Goal: Information Seeking & Learning: Find specific fact

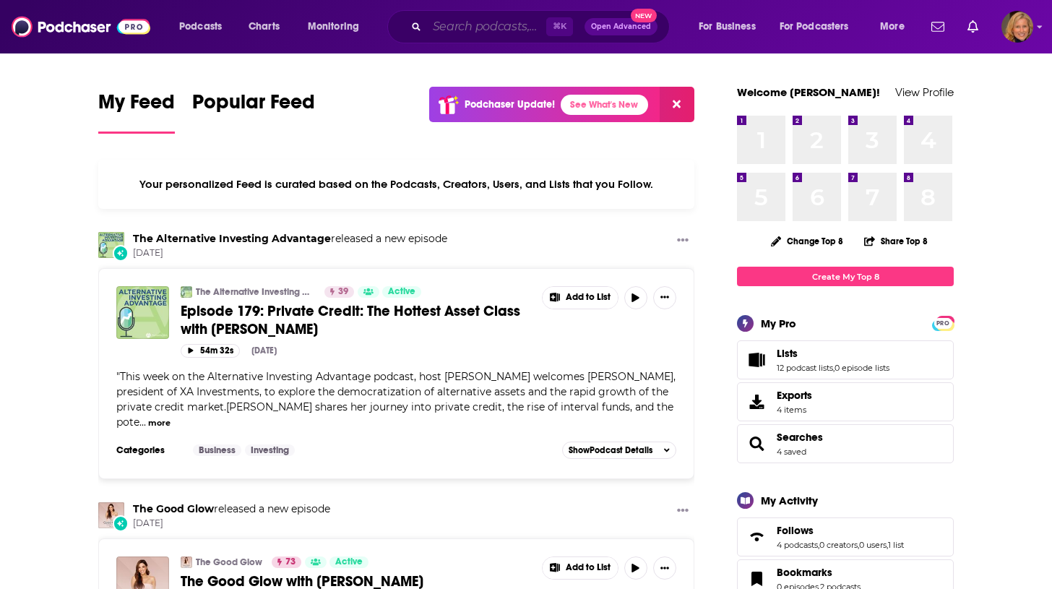
click at [482, 26] on input "Search podcasts, credits, & more..." at bounding box center [486, 26] width 119 height 23
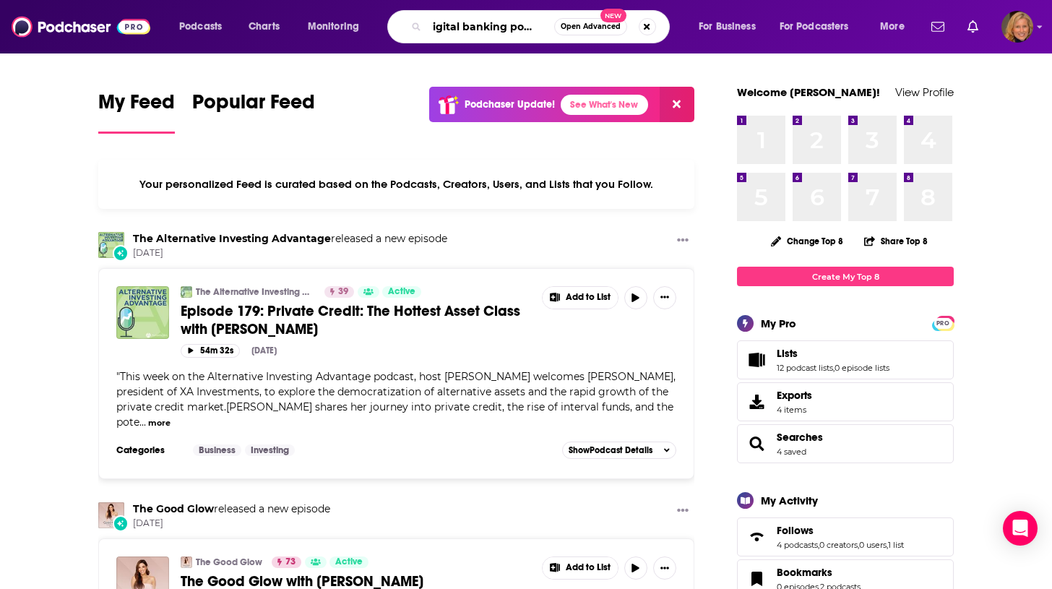
scroll to position [0, 12]
type input "digital banking podcast"
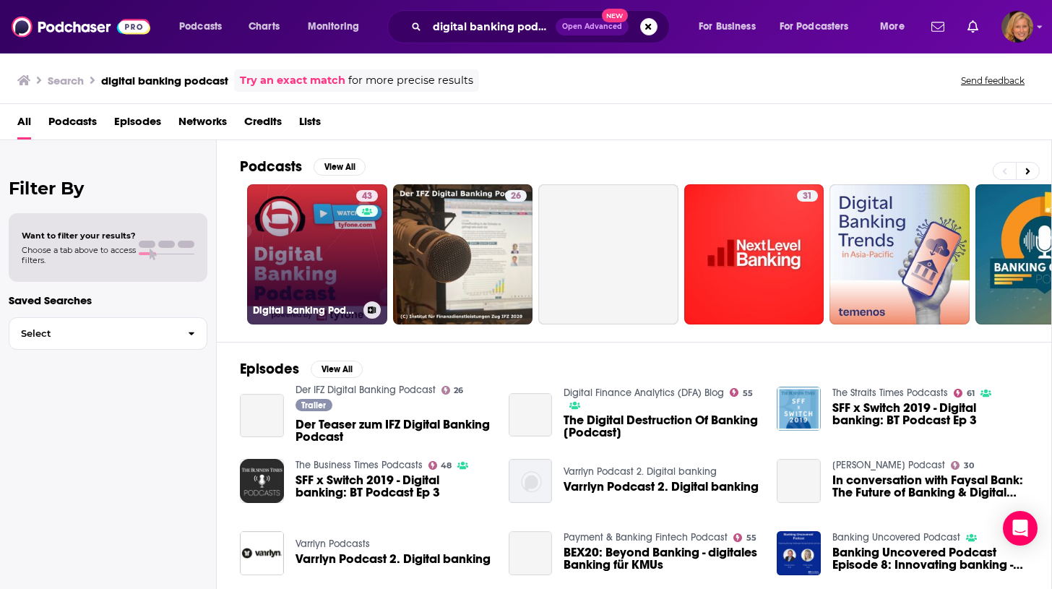
click at [300, 258] on link "43 Digital Banking Podcast" at bounding box center [317, 254] width 140 height 140
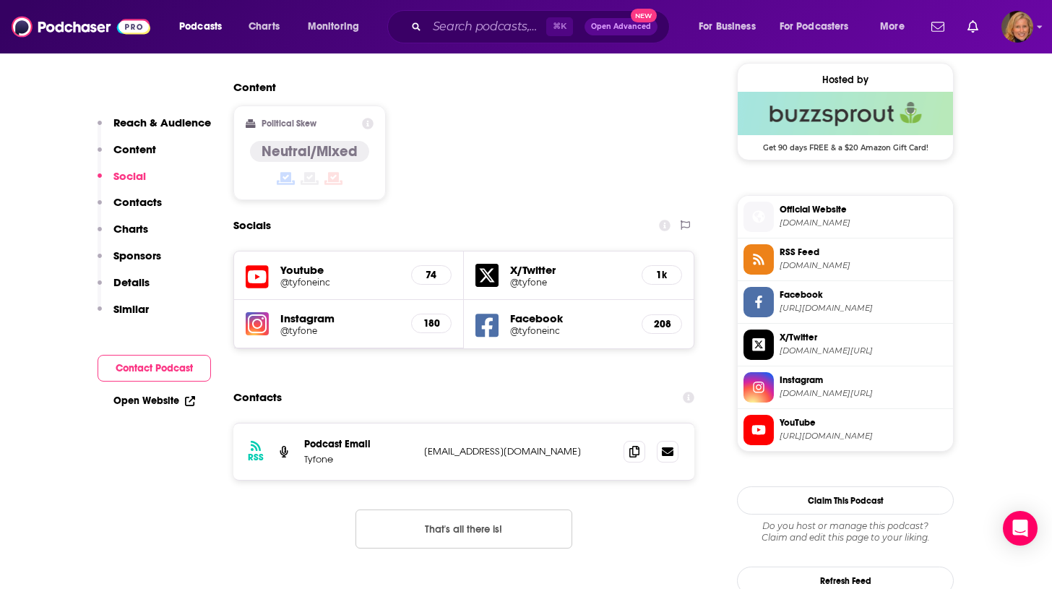
scroll to position [1163, 0]
click at [637, 446] on icon at bounding box center [635, 452] width 10 height 12
